Goal: Transaction & Acquisition: Purchase product/service

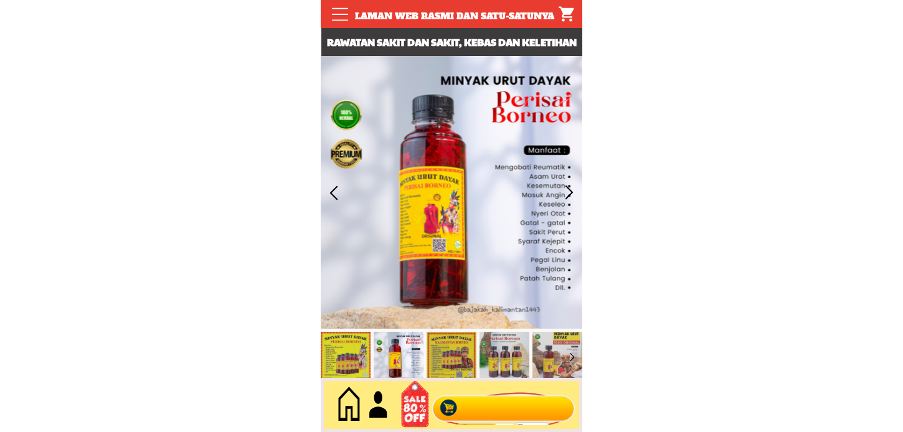
click at [492, 418] on div at bounding box center [503, 405] width 151 height 41
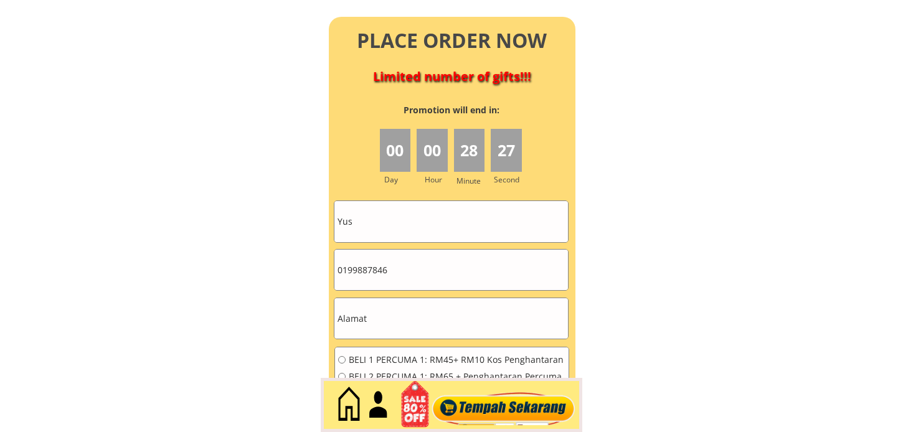
scroll to position [5611, 0]
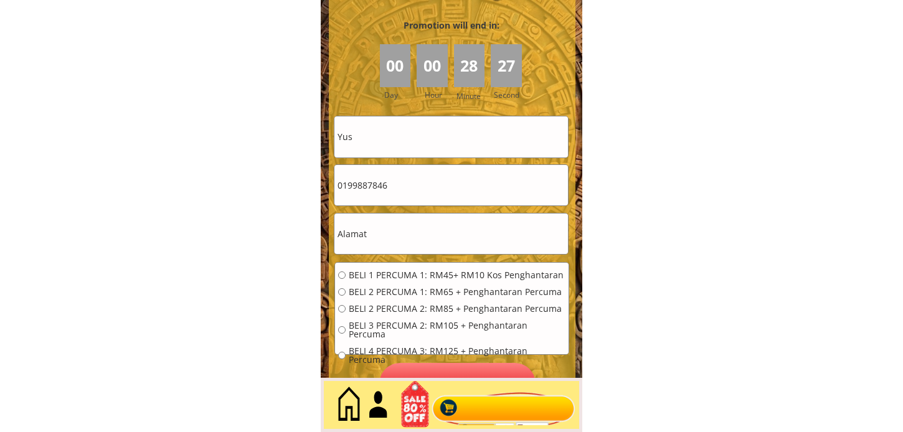
click at [407, 139] on input "Yus" at bounding box center [451, 136] width 234 height 40
paste input "[PERSON_NAME]"
type input "[PERSON_NAME]"
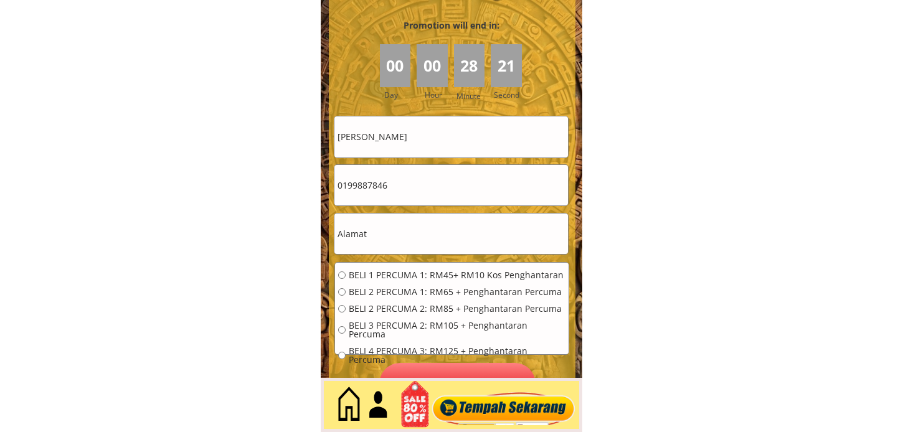
click at [440, 171] on input "0199887846" at bounding box center [451, 185] width 234 height 40
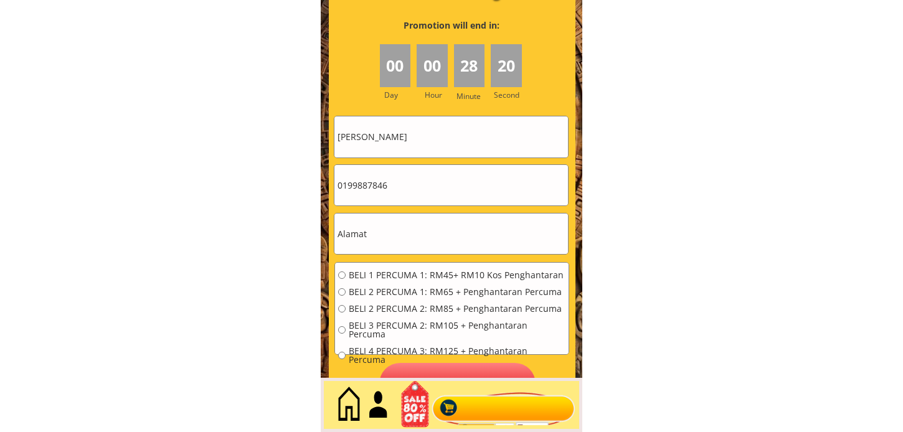
paste input "127417270"
type input "01127417270"
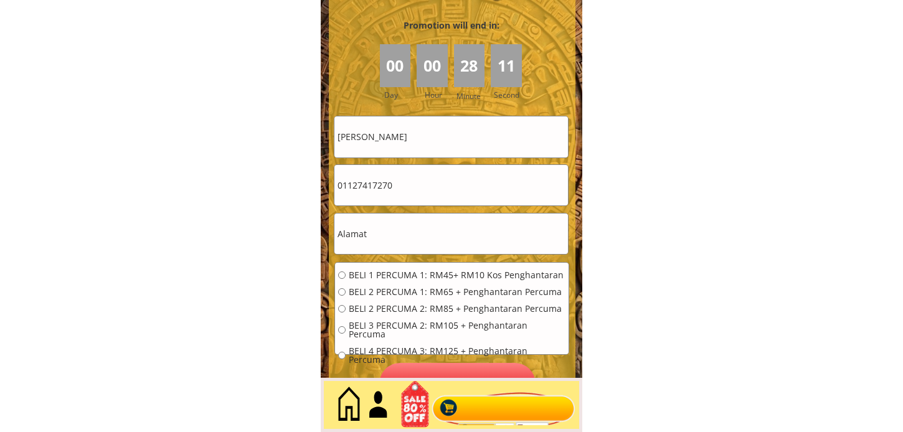
click at [401, 235] on input "text" at bounding box center [451, 234] width 234 height 40
paste input "no 176""
type input "no 176"
click at [428, 289] on span "BELI 2 PERCUMA 1: RM65 + Penghantaran Percuma" at bounding box center [457, 292] width 217 height 9
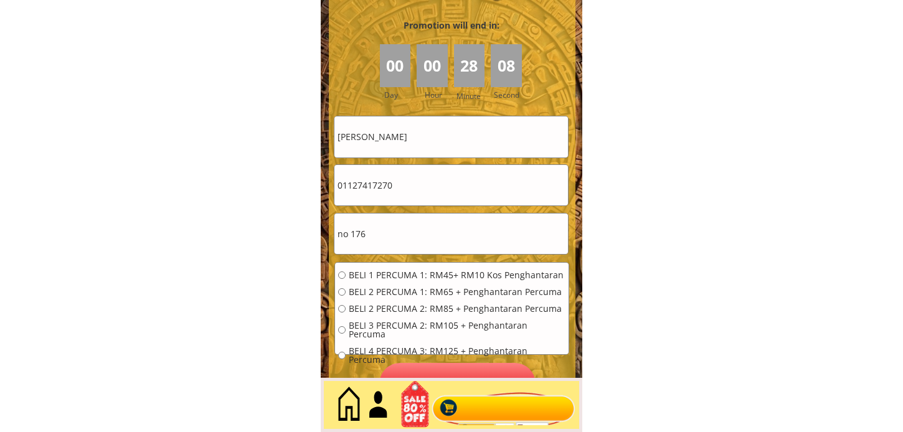
radio input "true"
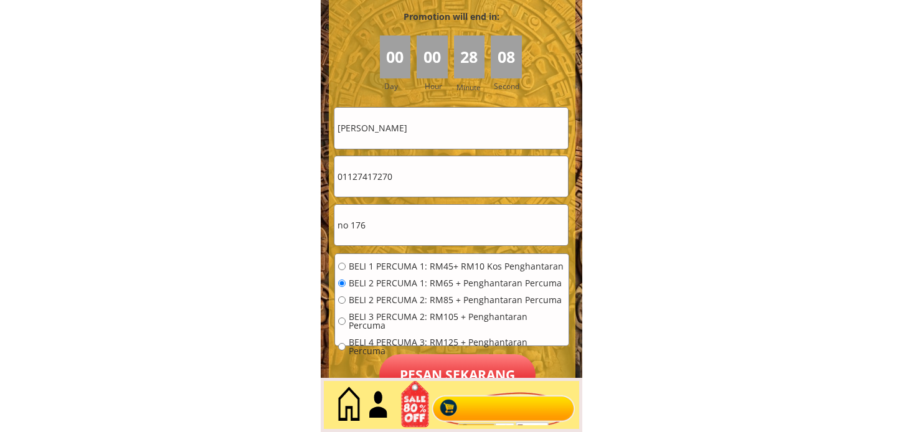
scroll to position [5680, 0]
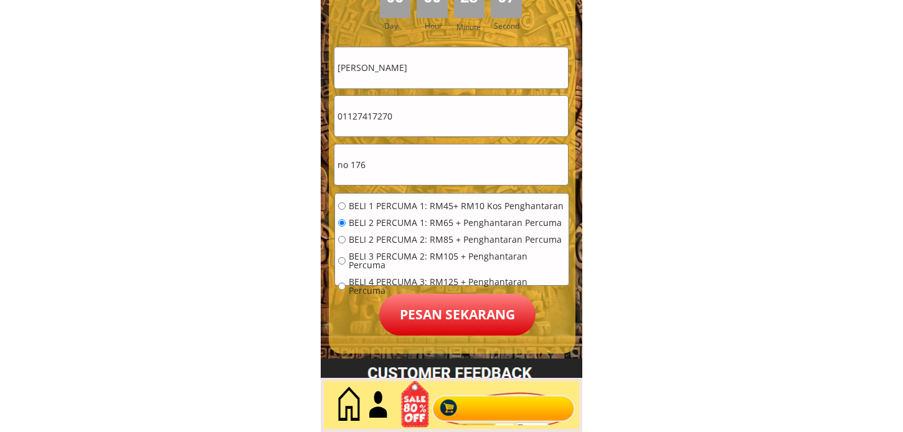
click at [445, 299] on p "Pesan sekarang" at bounding box center [457, 315] width 156 height 42
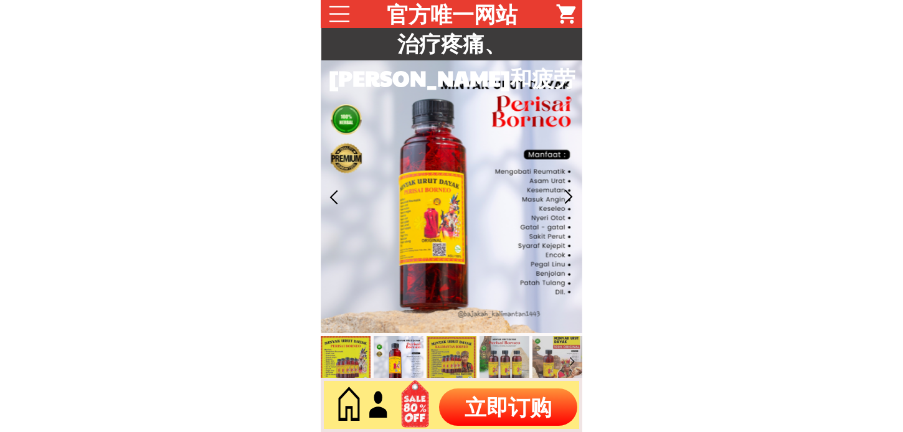
click at [497, 389] on p "立即订购" at bounding box center [508, 407] width 138 height 37
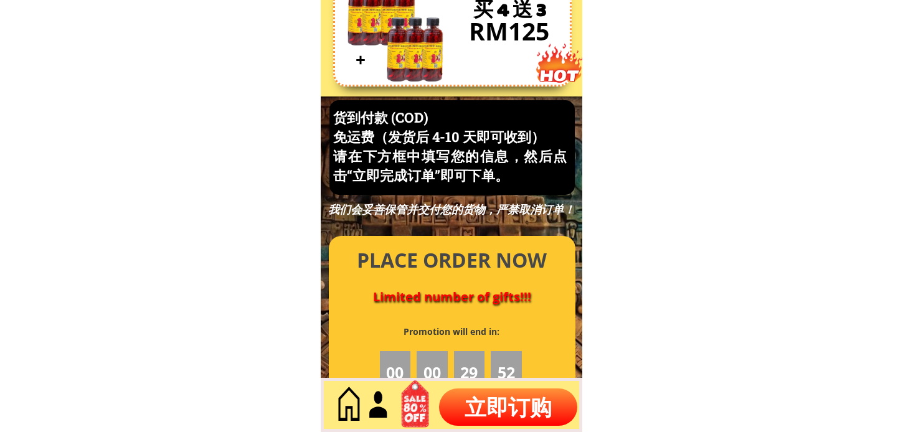
scroll to position [5326, 0]
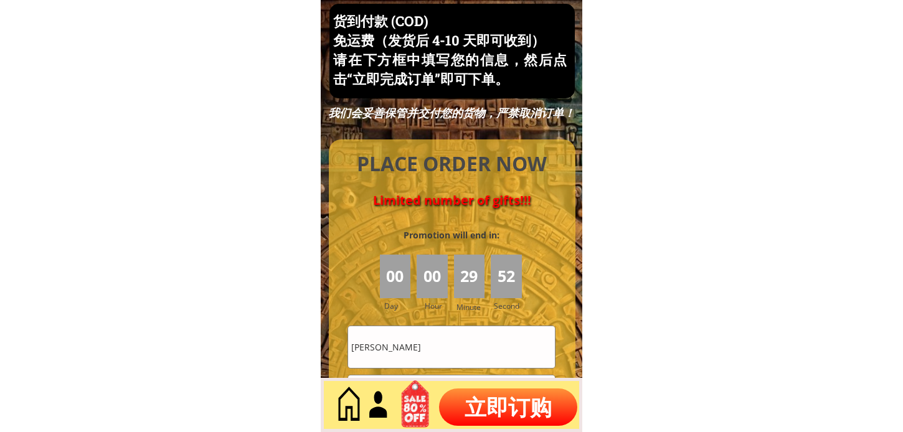
click at [478, 346] on input "[PERSON_NAME]" at bounding box center [451, 347] width 207 height 42
paste input "Kong Beang moi""
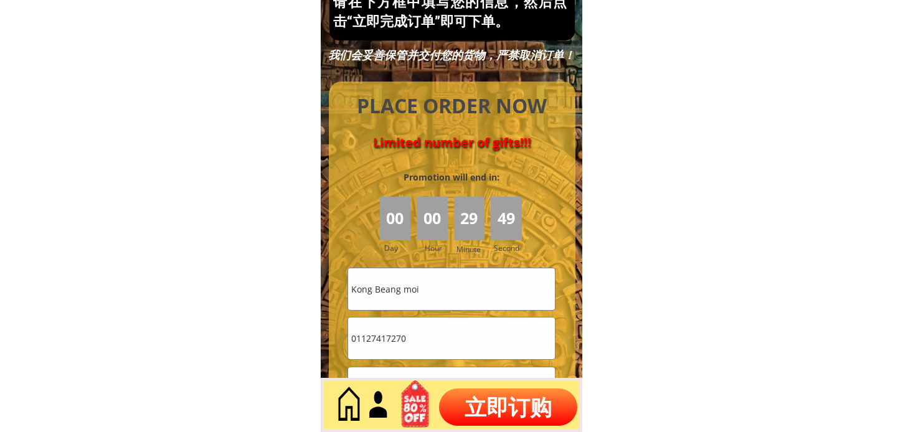
scroll to position [5464, 0]
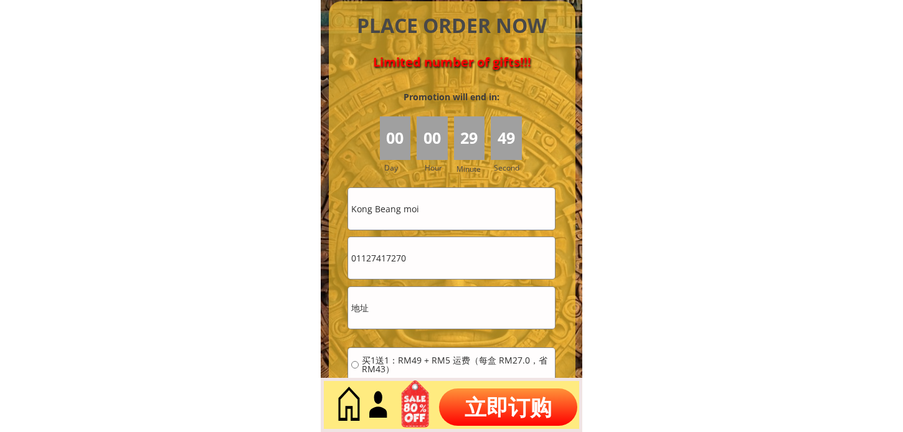
type input "Kong Beang moi"
click at [466, 264] on input "01127417270" at bounding box center [451, 258] width 207 height 42
paste input "95893898"
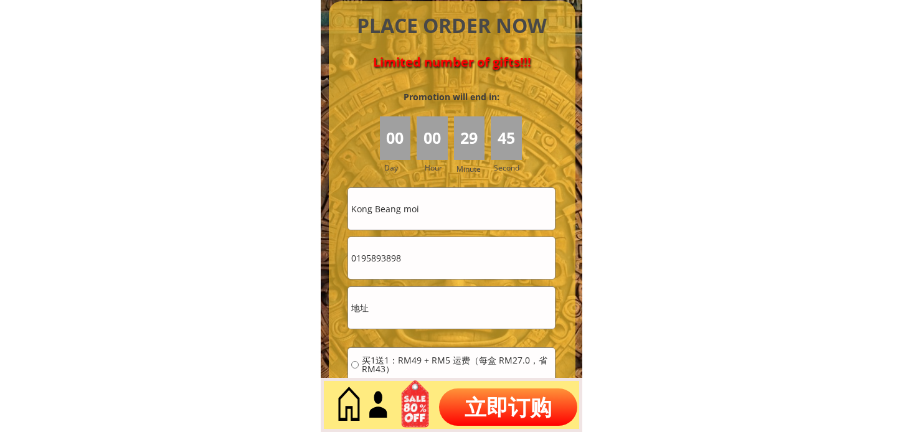
type input "0195893898"
click at [475, 308] on input "text" at bounding box center [451, 308] width 207 height 42
paste input "1348，[GEOGRAPHIC_DATA] ，[GEOGRAPHIC_DATA]，[GEOGRAPHIC_DATA]"
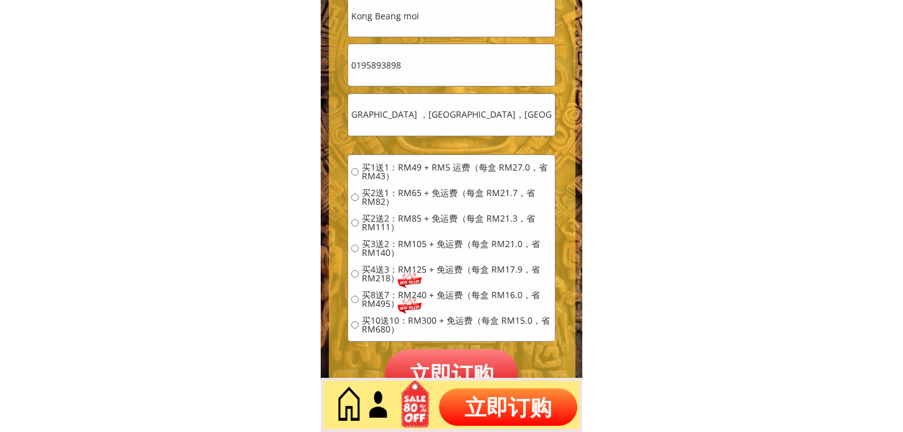
scroll to position [5672, 0]
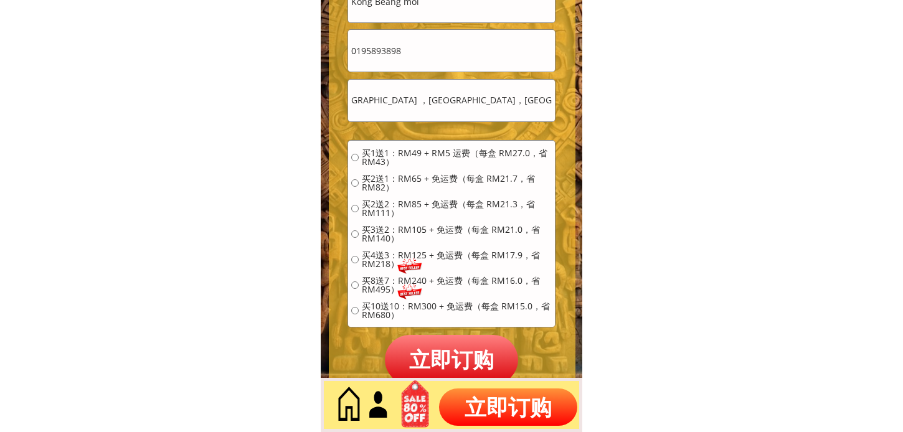
type input "1348，[GEOGRAPHIC_DATA] ，[GEOGRAPHIC_DATA]，[GEOGRAPHIC_DATA]"
click at [444, 174] on span "买2送1：RM65 + 免运费（每盒 RM21.7，省 RM82）" at bounding box center [457, 182] width 190 height 17
radio input "true"
click at [424, 356] on p "立即订购" at bounding box center [451, 359] width 133 height 49
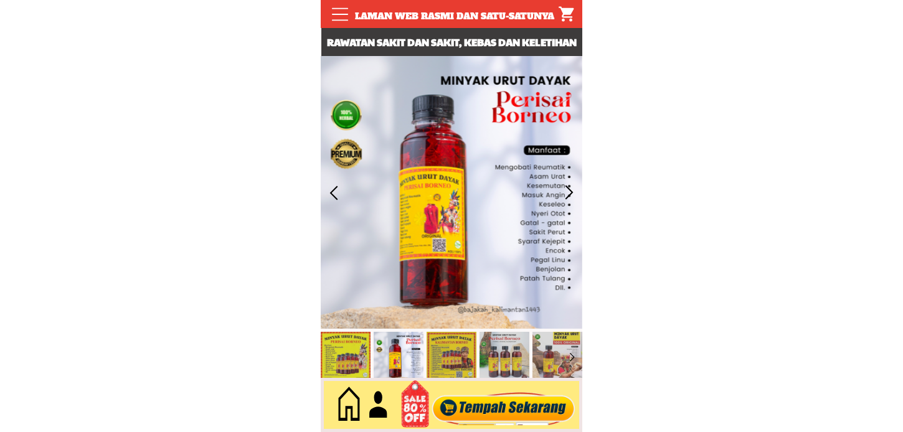
click at [521, 393] on div at bounding box center [503, 405] width 151 height 41
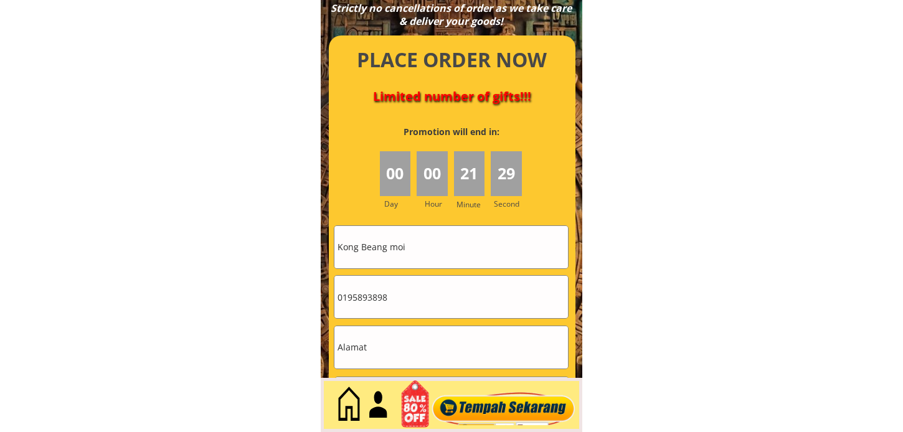
scroll to position [5541, 0]
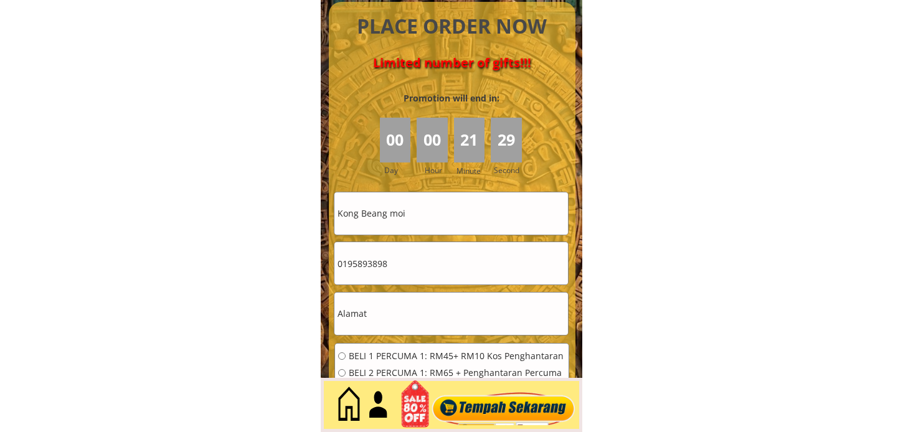
click at [439, 207] on input "Kong Beang moi" at bounding box center [451, 213] width 234 height 42
paste input "A hajal"
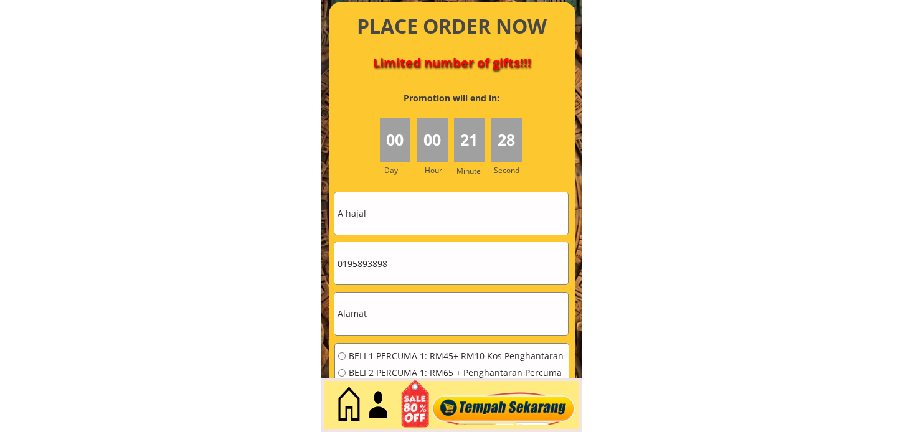
type input "A hajal"
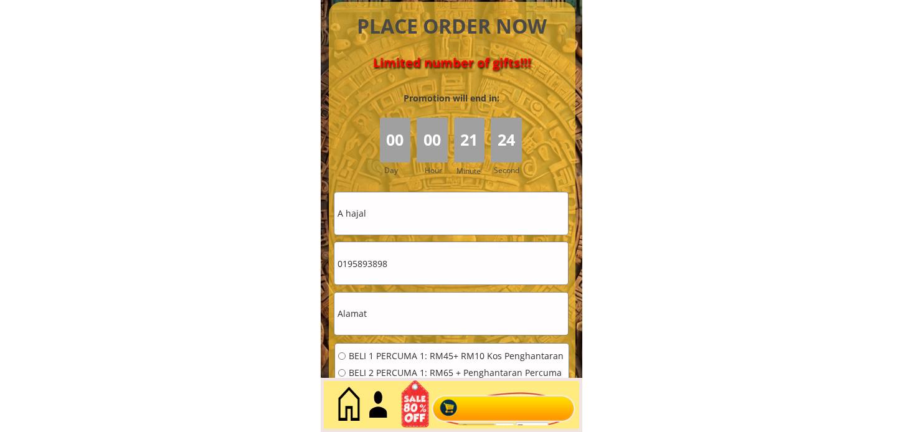
click at [408, 269] on input "0195893898" at bounding box center [451, 263] width 234 height 42
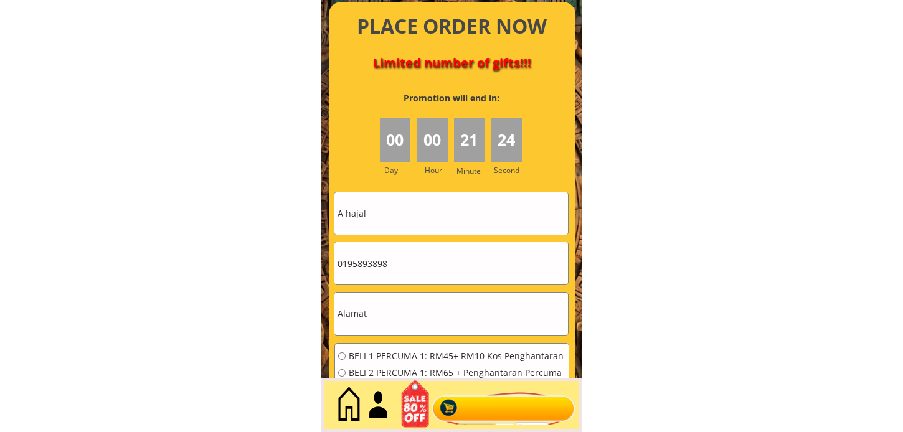
paste input "9781773"
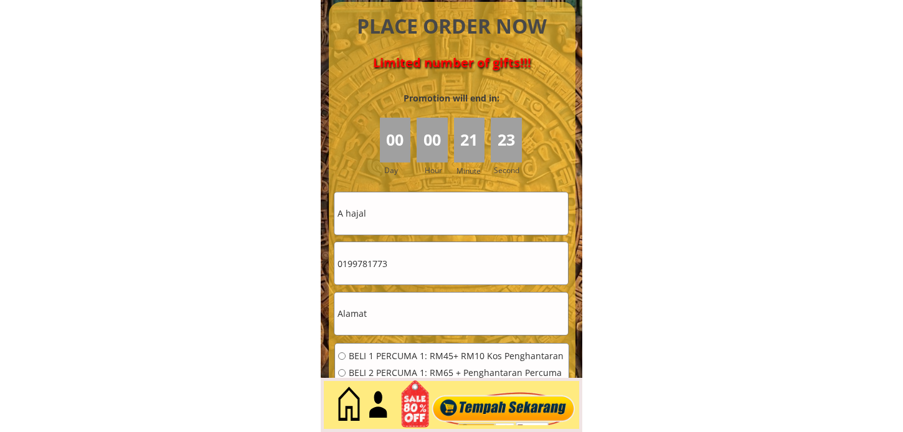
type input "0199781773"
click at [425, 324] on input "text" at bounding box center [451, 314] width 234 height 42
paste input "Kampung mesra semporna sabah"
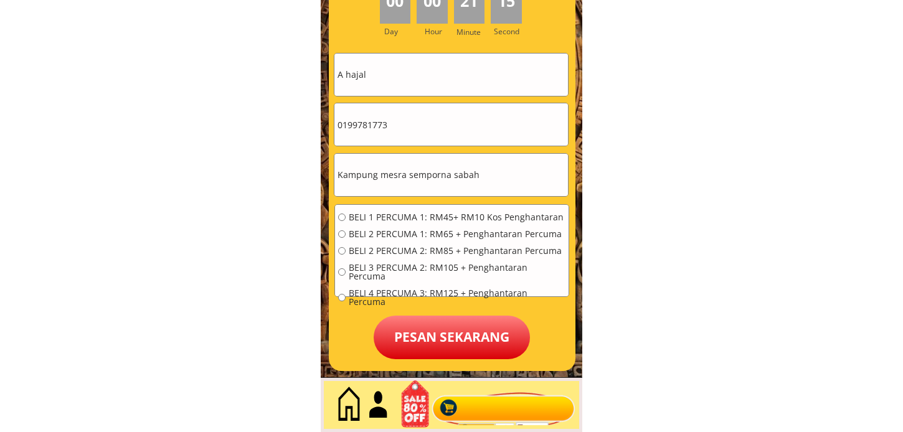
type input "Kampung mesra semporna sabah"
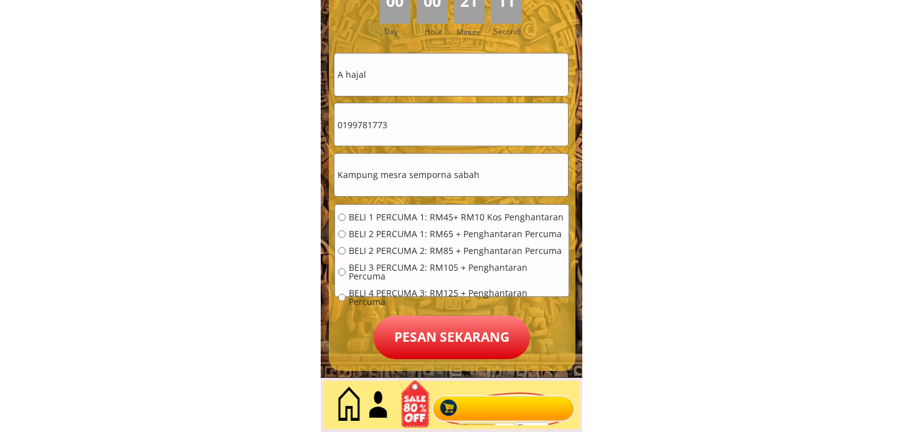
click at [446, 213] on span "BELI 1 PERCUMA 1: RM45+ RM10 Kos Penghantaran" at bounding box center [457, 217] width 217 height 9
radio input "true"
click at [434, 332] on p "Pesan sekarang" at bounding box center [452, 338] width 156 height 44
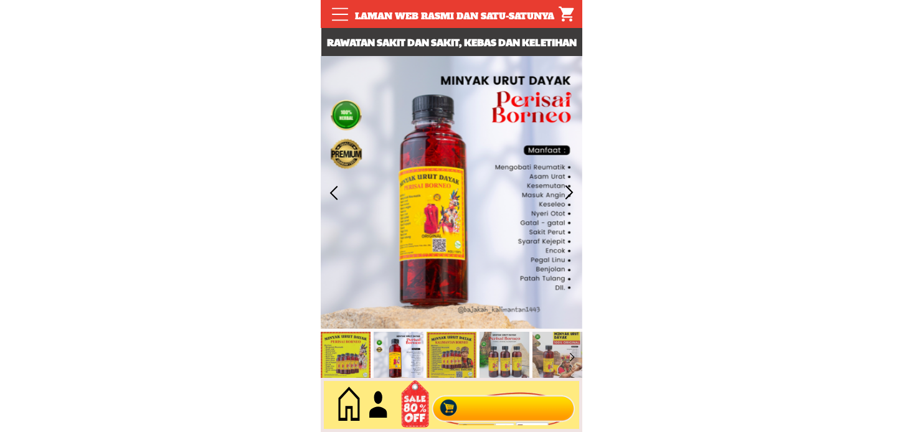
click at [488, 397] on div at bounding box center [503, 405] width 151 height 41
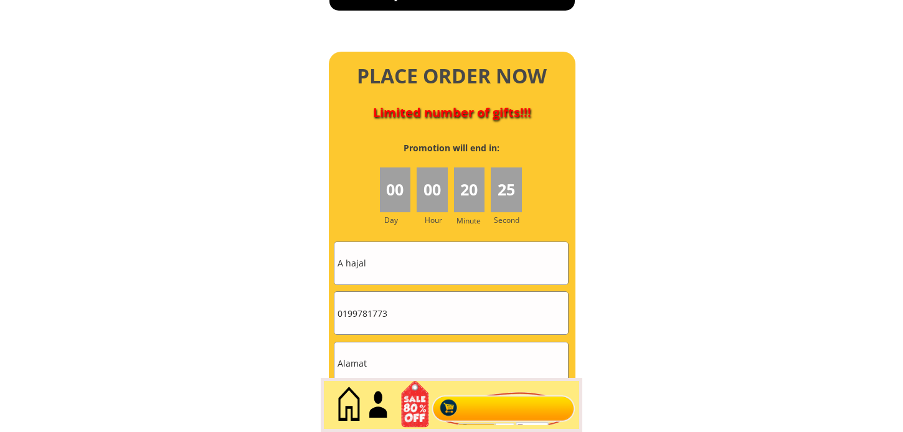
scroll to position [5541, 0]
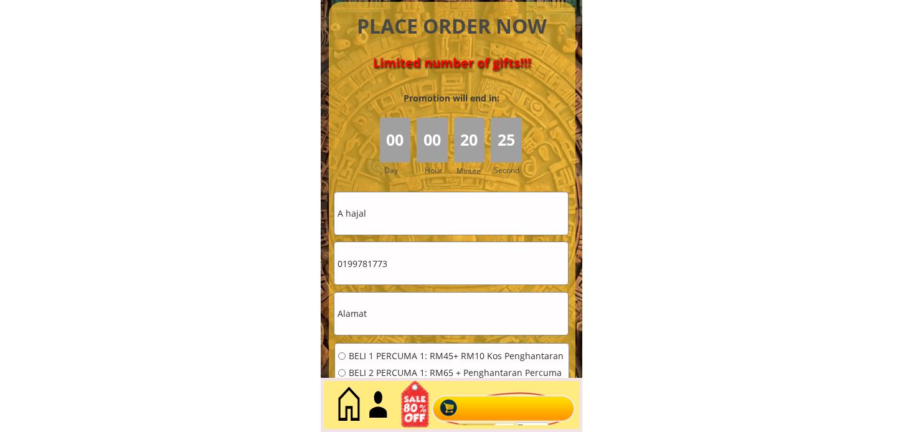
click at [432, 219] on input "A hajal" at bounding box center [451, 213] width 234 height 42
paste input "Joseph Peter A / L Peter"
type input "Joseph Peter A / L Peter"
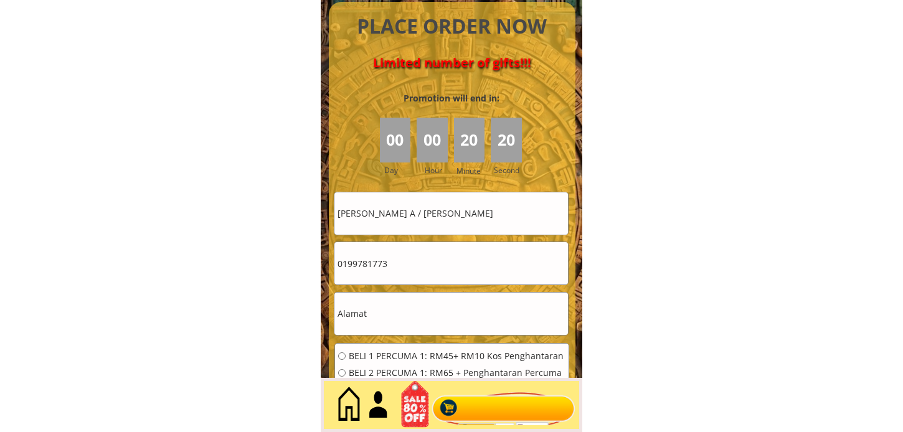
click at [408, 258] on input "0199781773" at bounding box center [451, 263] width 234 height 42
paste input "014-917-3676"
click at [412, 268] on input "0199781773014-917-3676" at bounding box center [451, 263] width 234 height 42
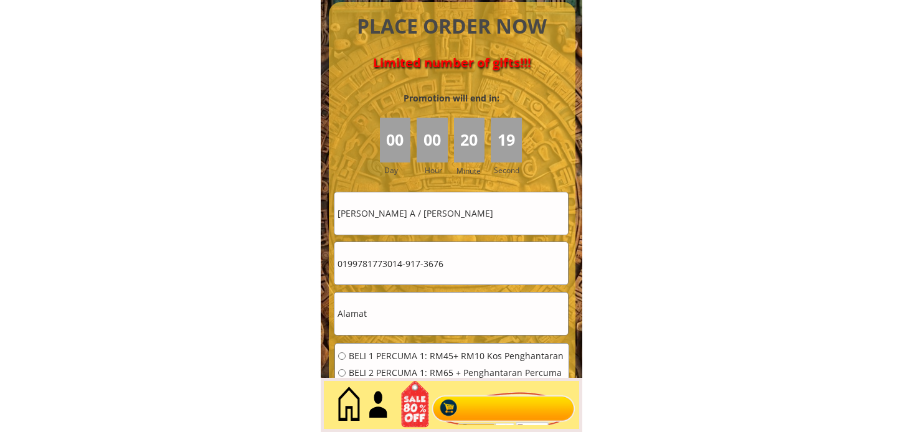
paste input "tel"
click at [377, 264] on input "014-917-3676" at bounding box center [451, 263] width 234 height 42
type input "0149173676"
click at [389, 309] on input "text" at bounding box center [451, 314] width 234 height 42
paste input "Taman pengly Jalan Kamunting Lama Taiping perak 34000, Kamunting"
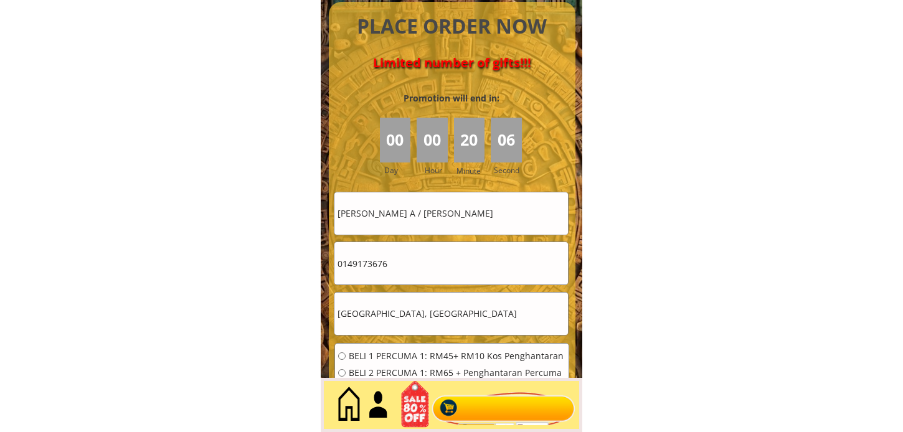
scroll to position [0, 55]
type input "Taman pengly Jalan Kamunting Lama Taiping perak 34000, Kamunting"
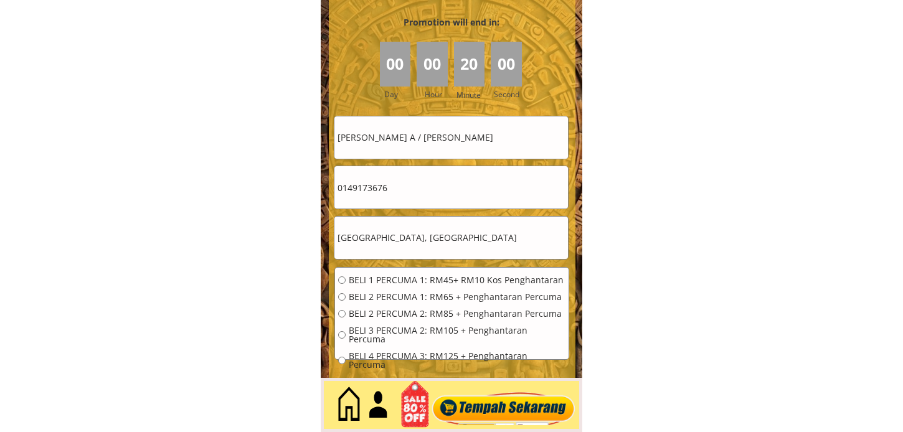
scroll to position [5680, 0]
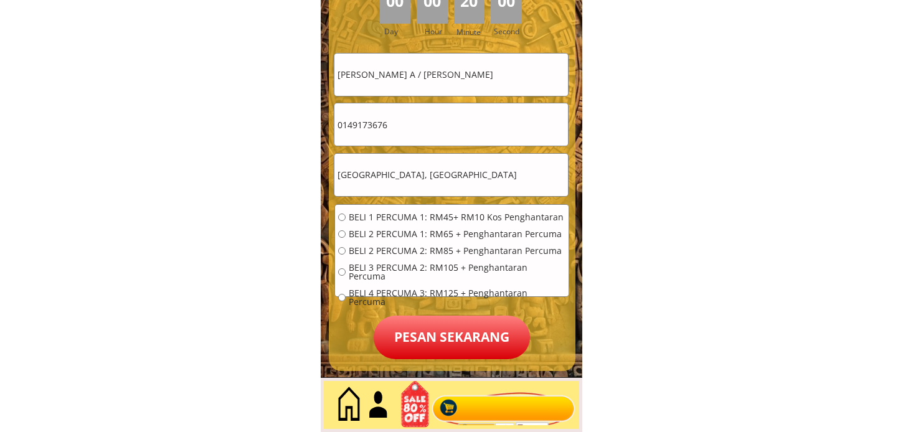
click at [405, 232] on span "BELI 2 PERCUMA 1: RM65 + Penghantaran Percuma" at bounding box center [457, 234] width 217 height 9
radio input "true"
click at [444, 352] on p "Pesan sekarang" at bounding box center [452, 338] width 156 height 44
